Goal: Task Accomplishment & Management: Manage account settings

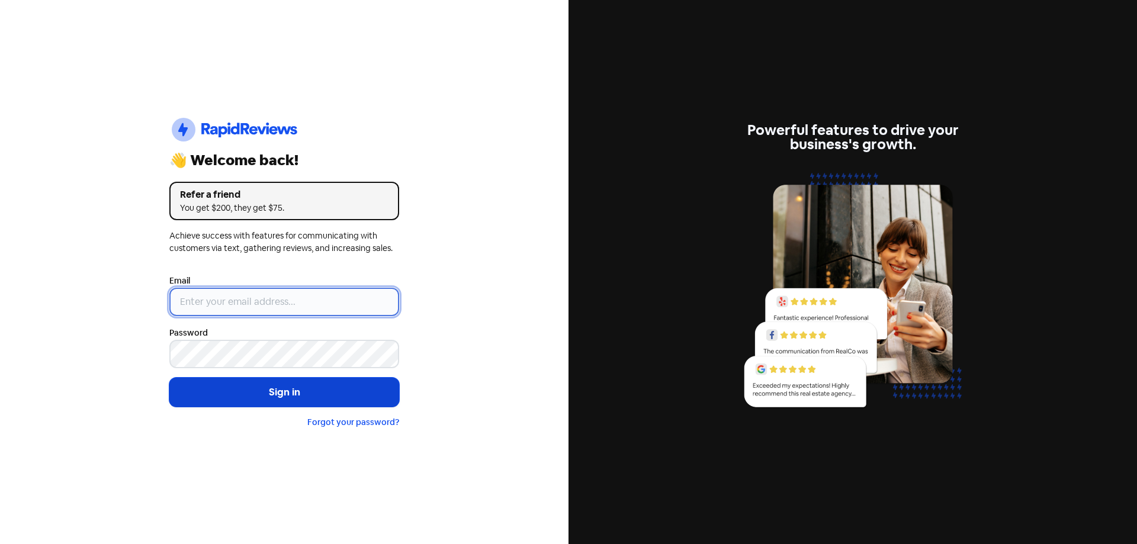
type input "[EMAIL_ADDRESS][DOMAIN_NAME]"
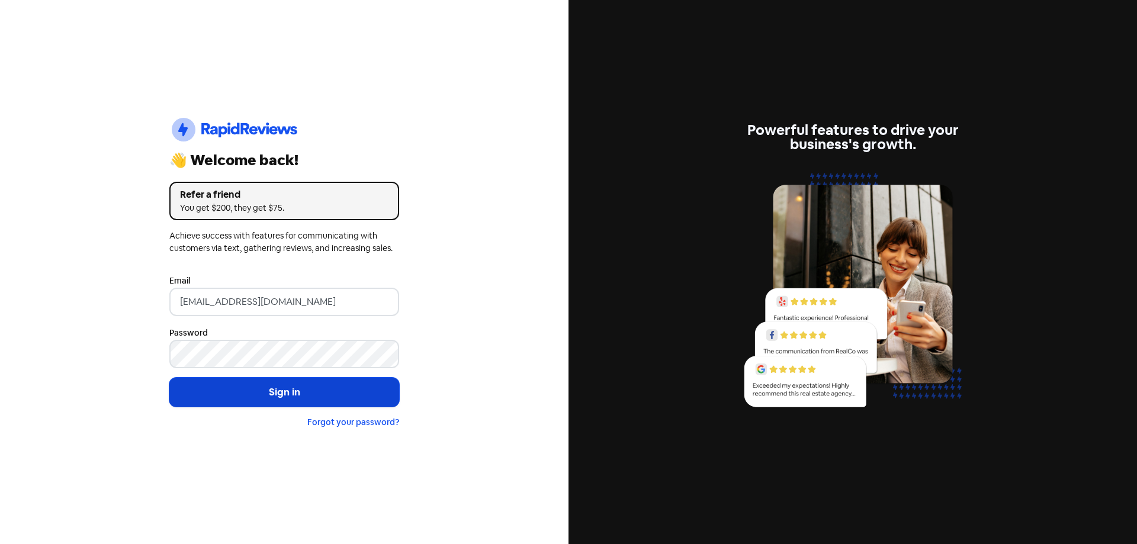
click at [301, 390] on button "Sign in" at bounding box center [284, 393] width 230 height 30
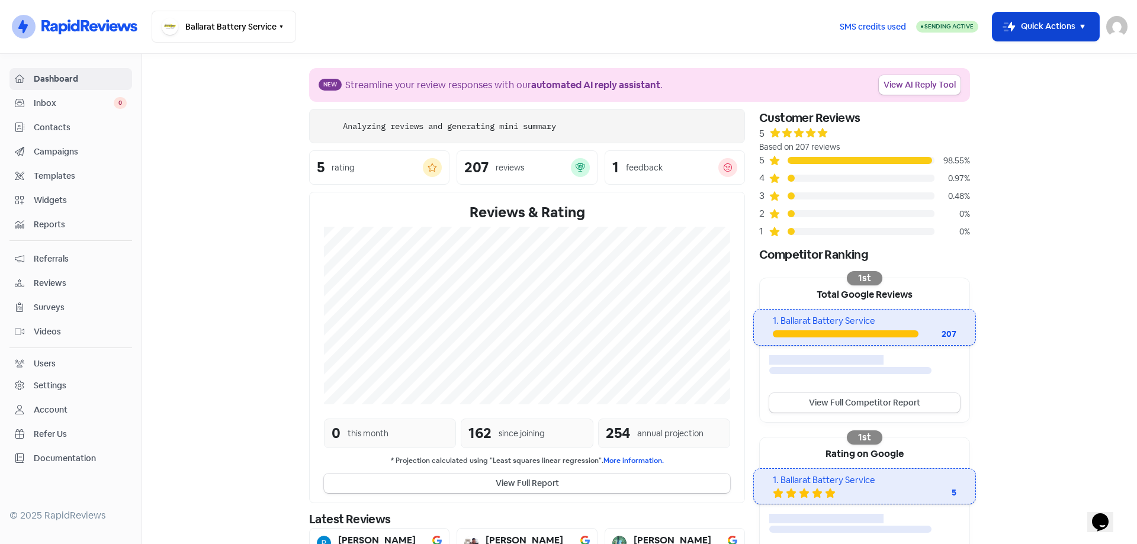
click at [1057, 27] on button "Icon For Thunder-move Quick Actions" at bounding box center [1045, 26] width 107 height 28
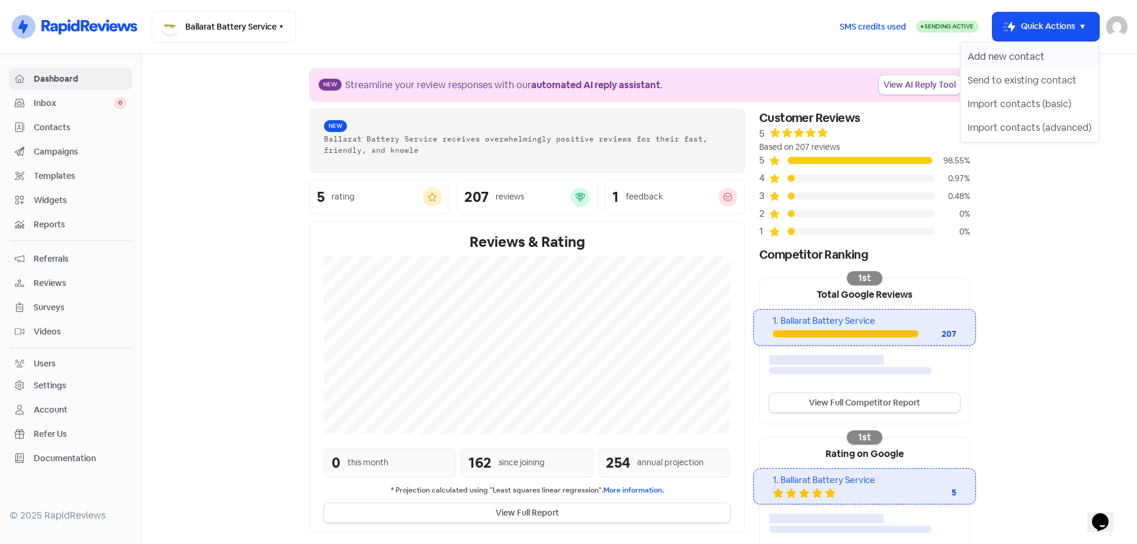
click at [1025, 62] on button "Add new contact" at bounding box center [1029, 57] width 138 height 24
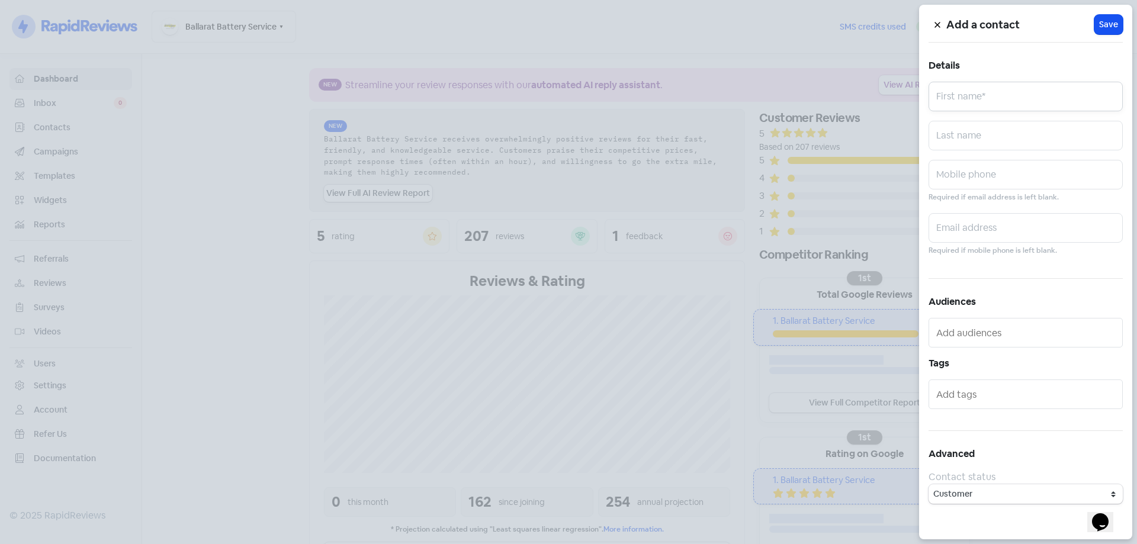
drag, startPoint x: 998, startPoint y: 103, endPoint x: 963, endPoint y: 104, distance: 34.4
click at [998, 103] on input "text" at bounding box center [1025, 97] width 194 height 30
paste input "JAKIAH"
type input "Jakiah"
drag, startPoint x: 951, startPoint y: 189, endPoint x: 959, endPoint y: 185, distance: 8.5
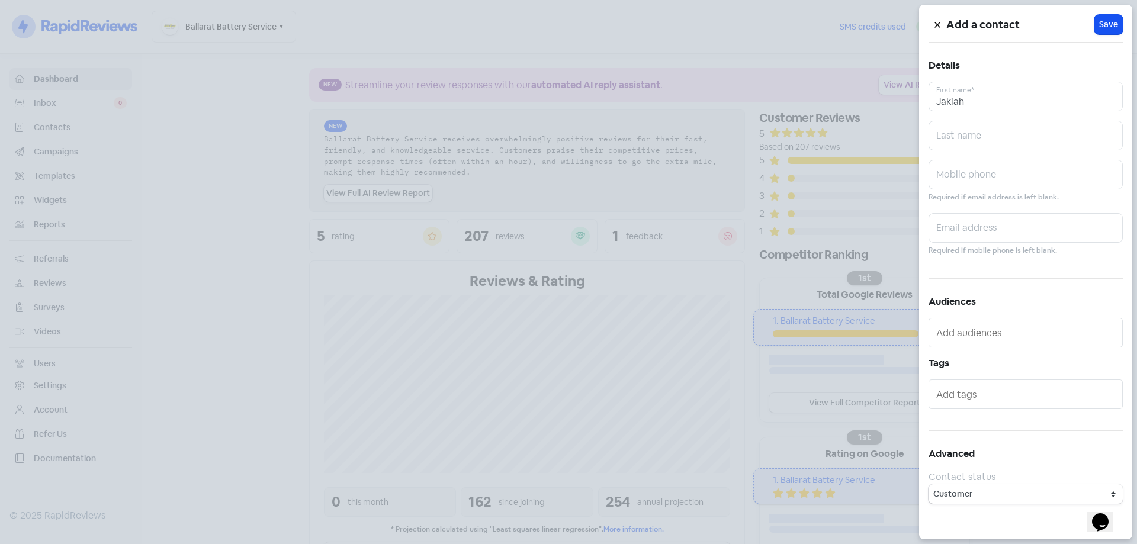
click at [953, 189] on div "Mobile phone Required if email address is left blank." at bounding box center [1025, 182] width 194 height 44
click at [959, 172] on input "text" at bounding box center [1025, 175] width 194 height 30
click at [976, 182] on input "text" at bounding box center [1025, 175] width 194 height 30
paste input "0448668587"
type input "0448668587"
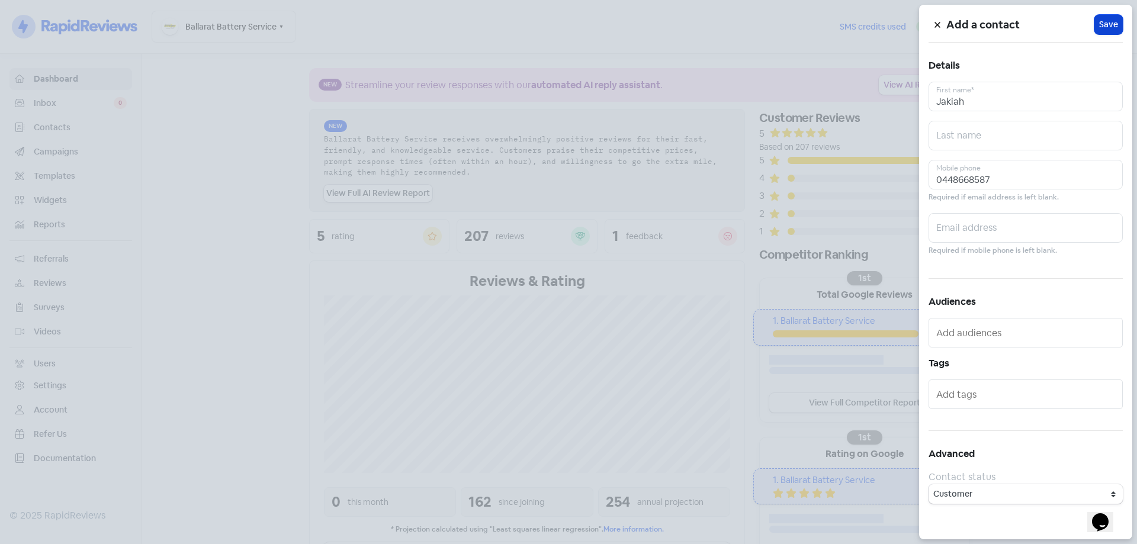
click at [1106, 30] on span "Save" at bounding box center [1108, 24] width 19 height 12
